Goal: Information Seeking & Learning: Learn about a topic

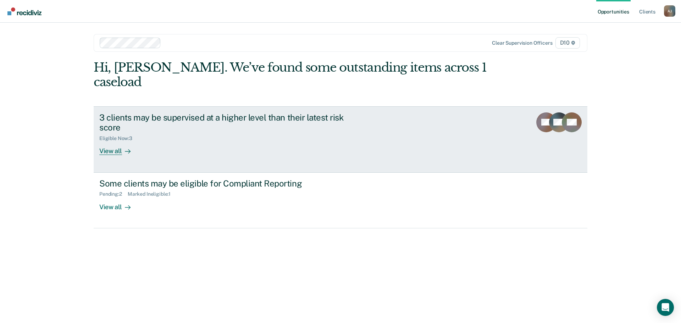
click at [424, 129] on link "3 clients may be supervised at a higher level than their latest risk score Elig…" at bounding box center [340, 139] width 493 height 66
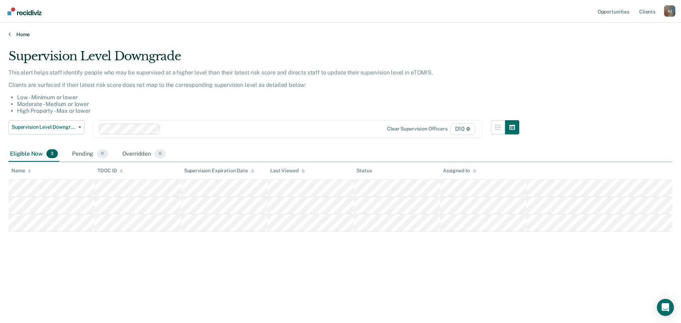
click at [28, 34] on link "Home" at bounding box center [341, 34] width 664 height 6
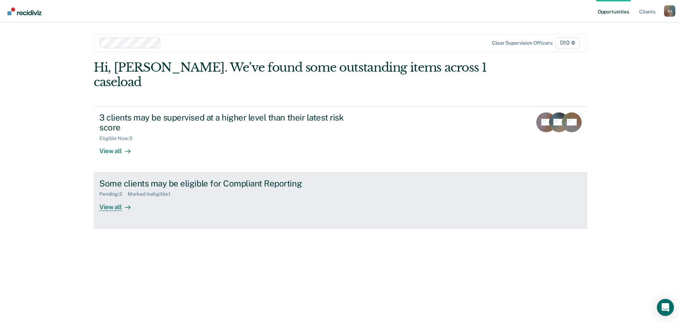
click at [173, 204] on div "Some clients may be eligible for Compliant Reporting Pending : 2 Marked Ineligi…" at bounding box center [232, 194] width 266 height 33
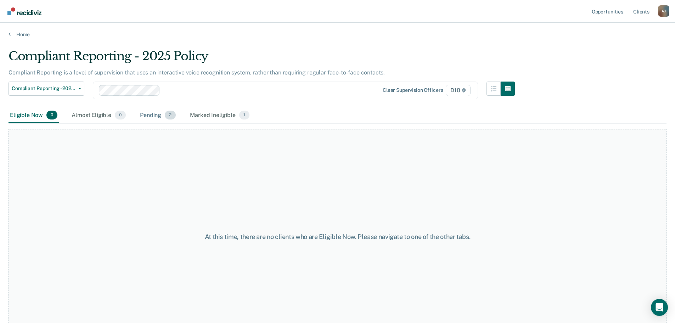
click at [162, 114] on div "Pending 2" at bounding box center [158, 116] width 39 height 16
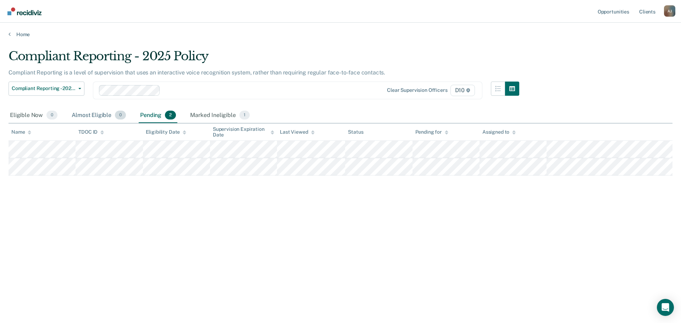
click at [88, 113] on div "Almost Eligible 0" at bounding box center [98, 116] width 57 height 16
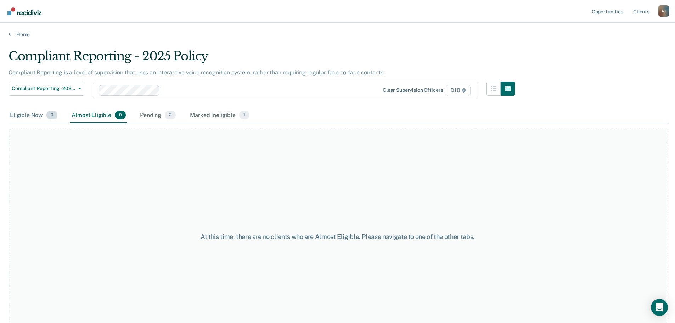
click at [35, 110] on div "Eligible Now 0" at bounding box center [34, 116] width 50 height 16
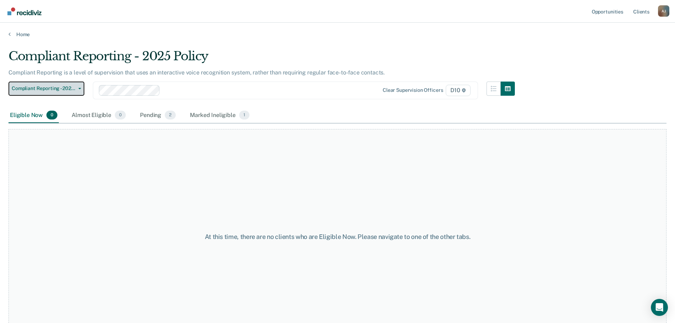
click at [61, 88] on span "Compliant Reporting - 2025 Policy" at bounding box center [44, 88] width 64 height 6
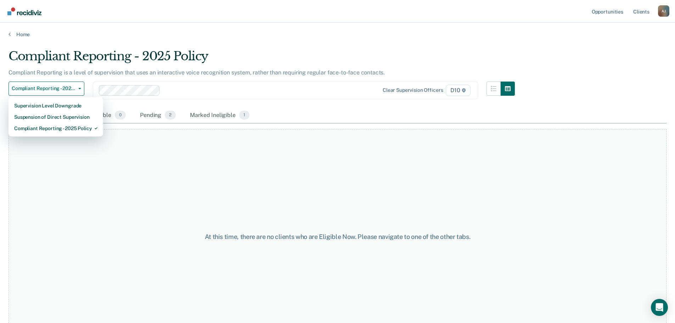
click at [309, 105] on div "Compliant Reporting - 2025 Policy Supervision Level Downgrade Suspension of Dir…" at bounding box center [262, 95] width 507 height 26
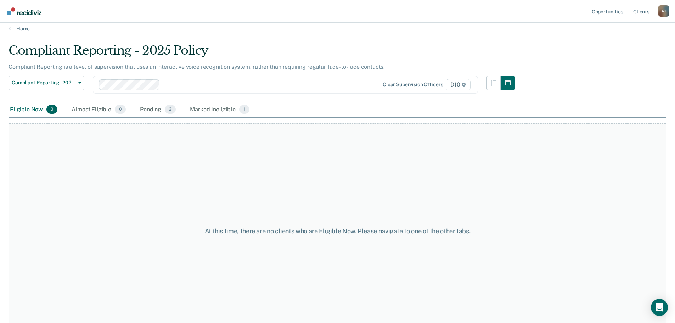
scroll to position [21, 0]
